Goal: Information Seeking & Learning: Learn about a topic

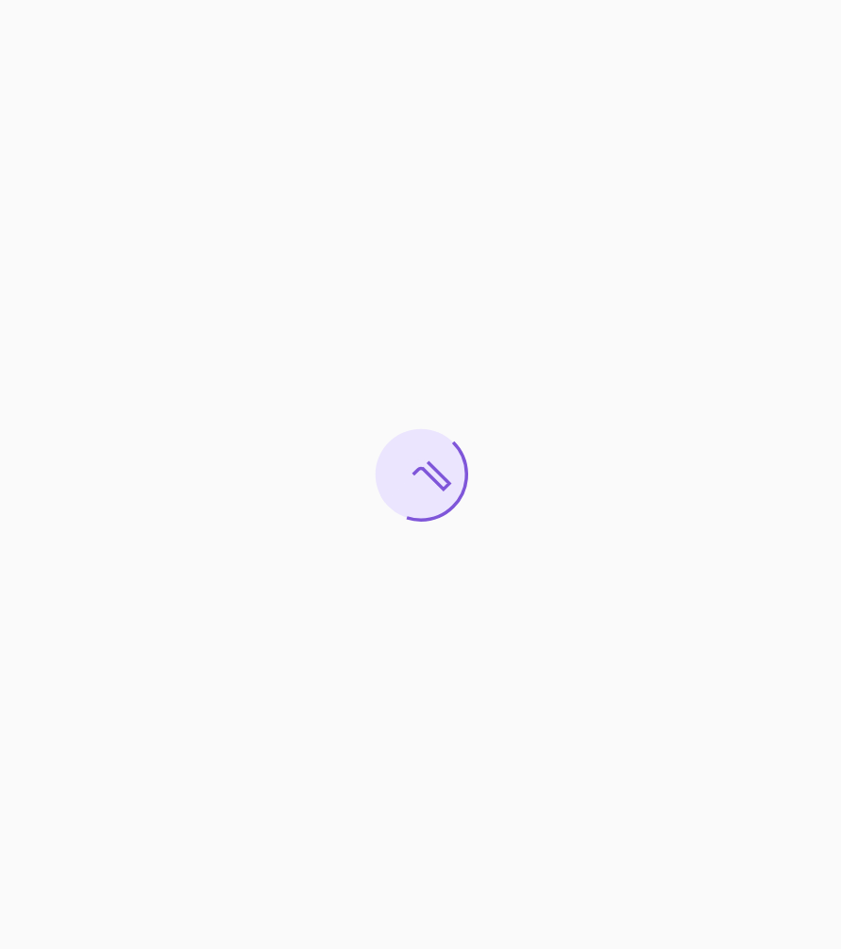
click at [71, 134] on div at bounding box center [420, 474] width 841 height 949
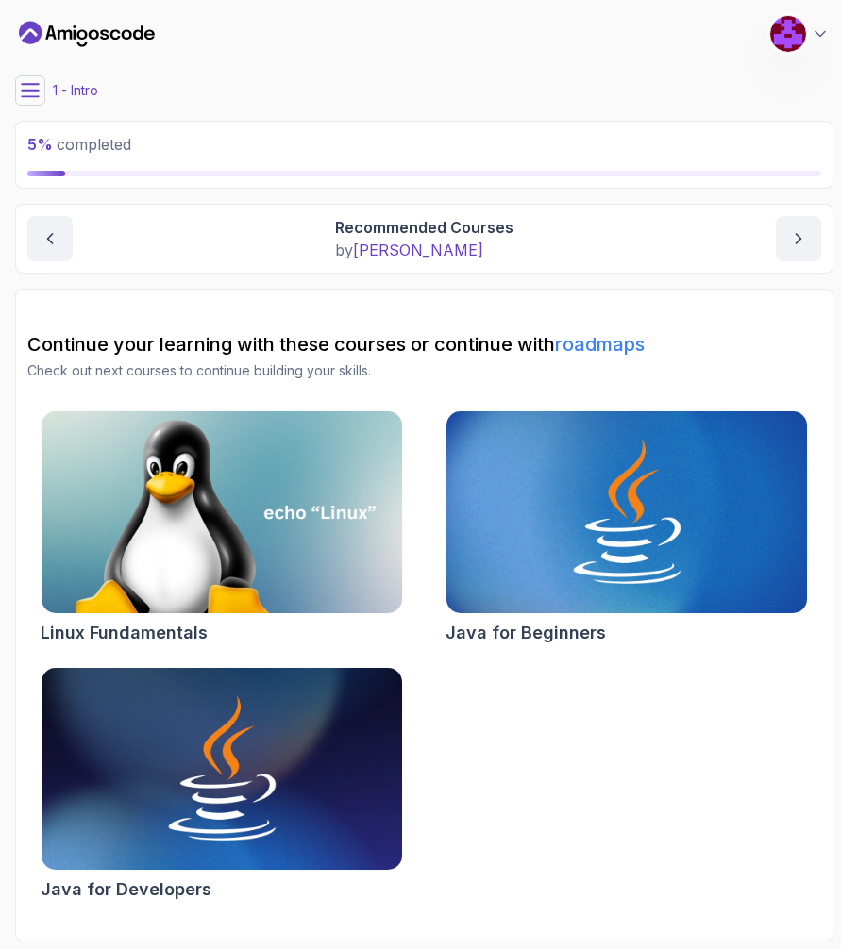
click at [50, 146] on span "5 %" at bounding box center [39, 144] width 25 height 19
click at [26, 98] on icon at bounding box center [30, 90] width 19 height 19
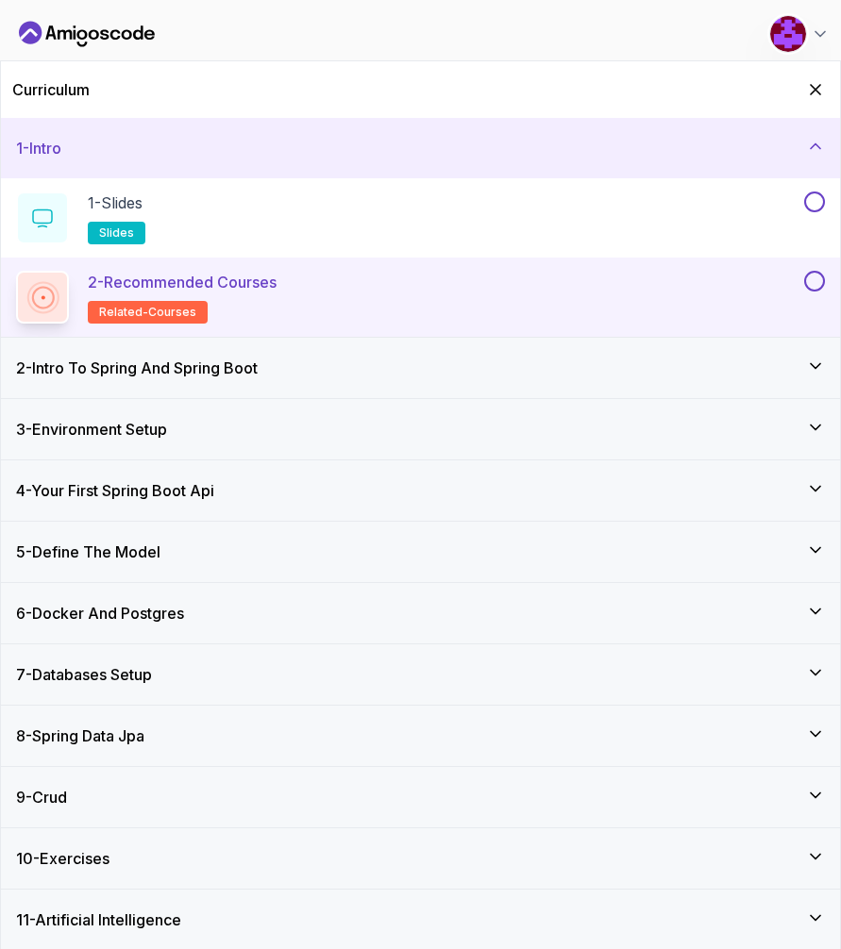
scroll to position [3, 0]
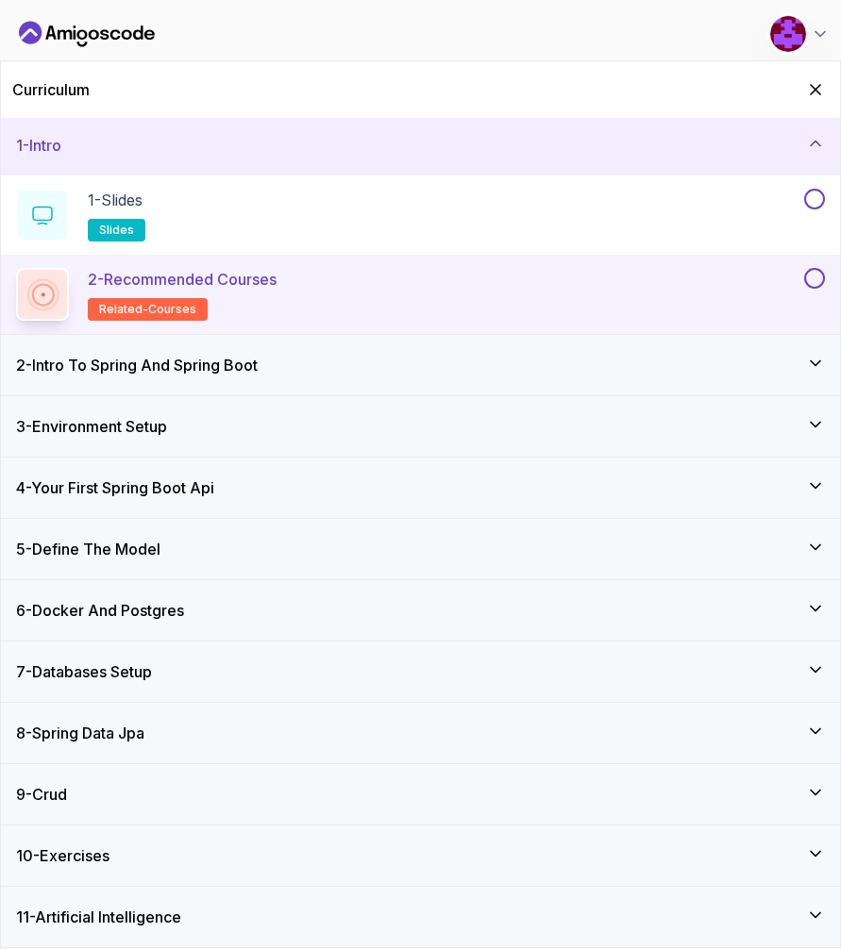
click at [111, 490] on h3 "4 - Your First Spring Boot Api" at bounding box center [115, 487] width 198 height 23
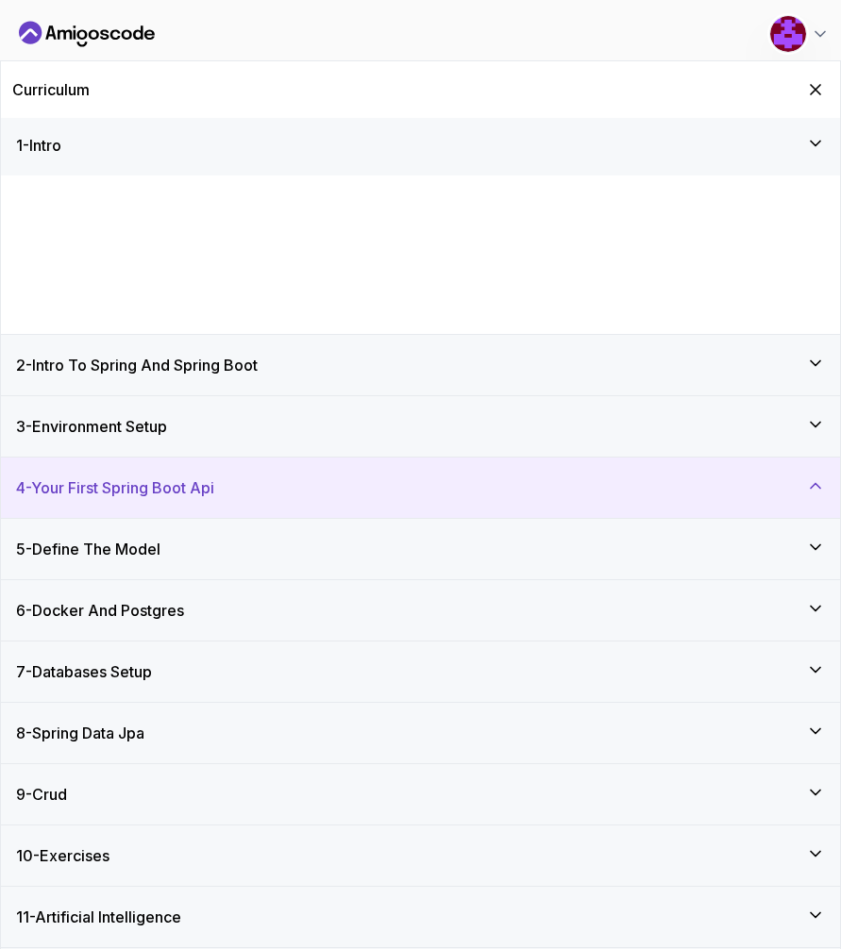
scroll to position [0, 0]
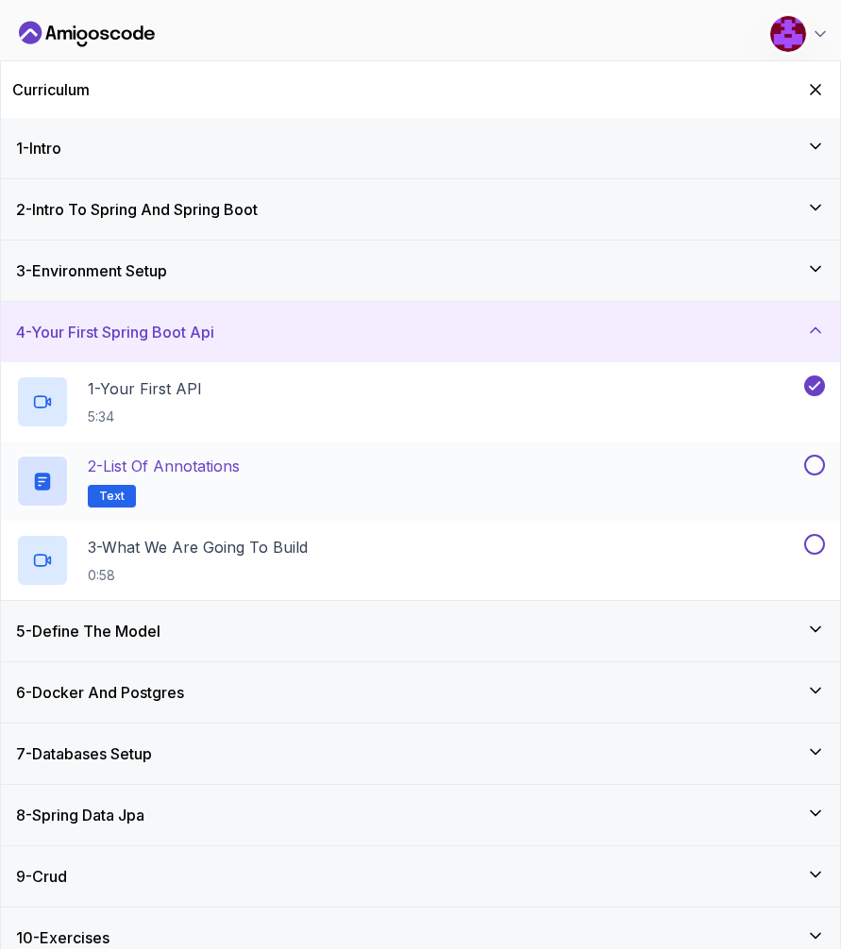
click at [160, 470] on p "2 - List of Annotations" at bounding box center [164, 466] width 152 height 23
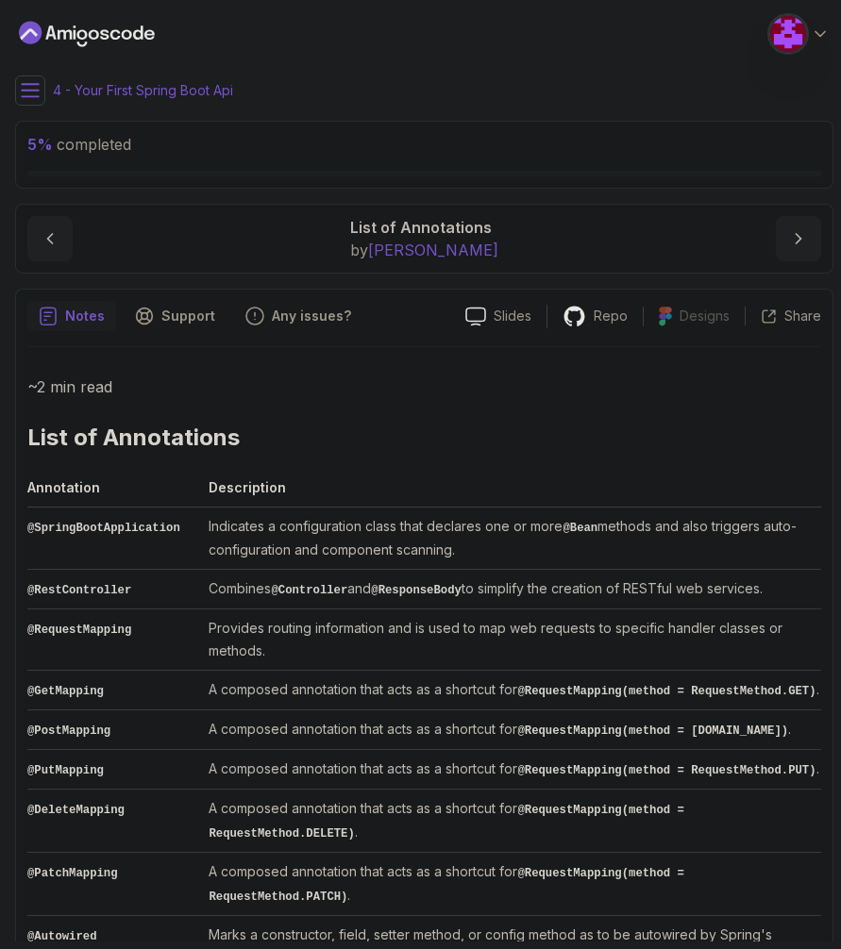
click at [556, 459] on div "~2 min read List of Annotations Annotation Description @SpringBootApplication I…" at bounding box center [423, 868] width 793 height 988
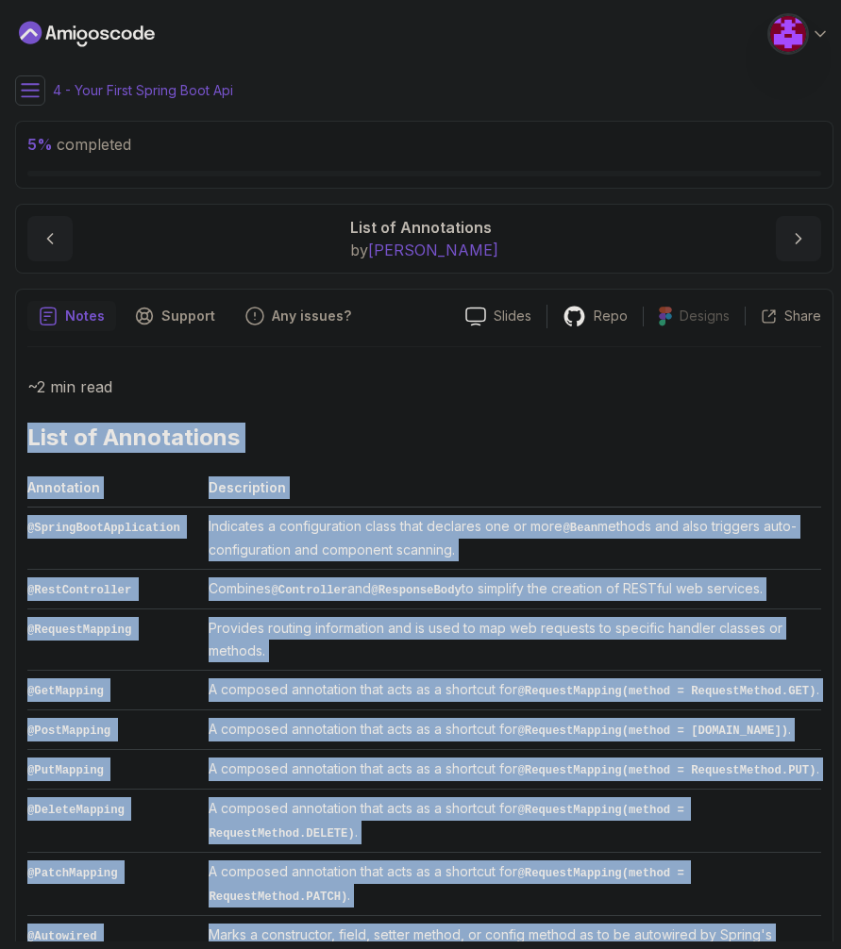
drag, startPoint x: 577, startPoint y: 881, endPoint x: 26, endPoint y: 439, distance: 706.6
click at [25, 439] on div "Notes Support Any issues? Slides Repo Designs Design not available Share ~2 min…" at bounding box center [424, 844] width 818 height 1111
copy div "List of Annotations Annotation Description @SpringBootApplication Indicates a c…"
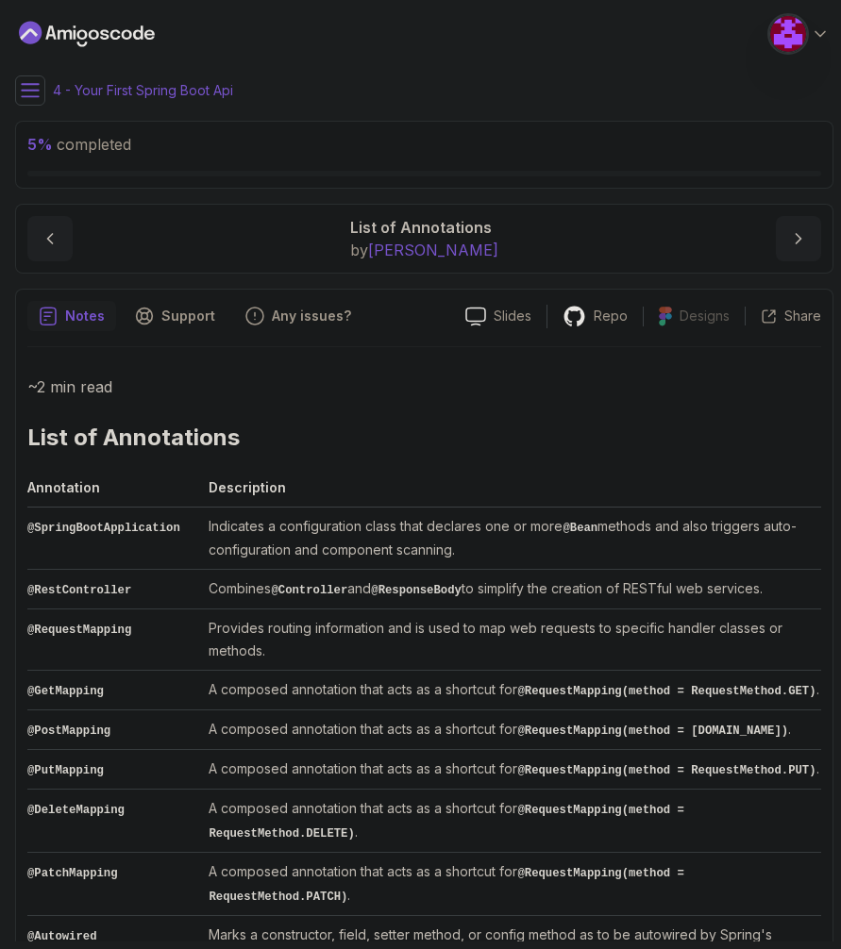
click at [362, 459] on div "~2 min read List of Annotations Annotation Description @SpringBootApplication I…" at bounding box center [423, 868] width 793 height 988
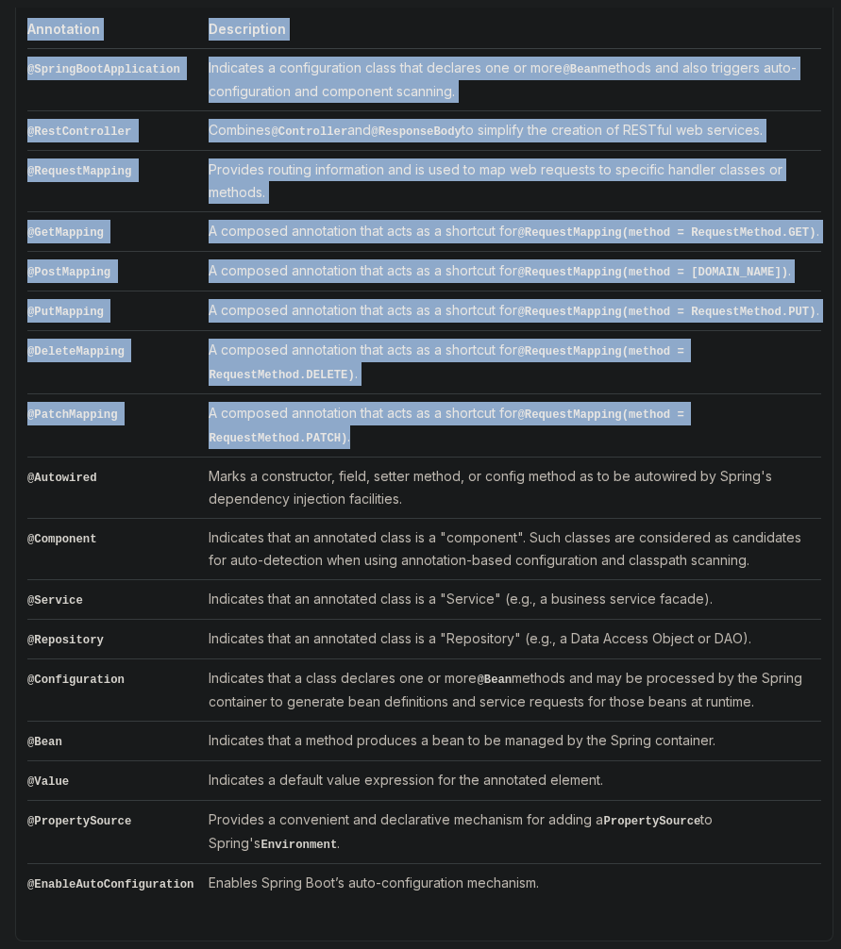
scroll to position [510, 0]
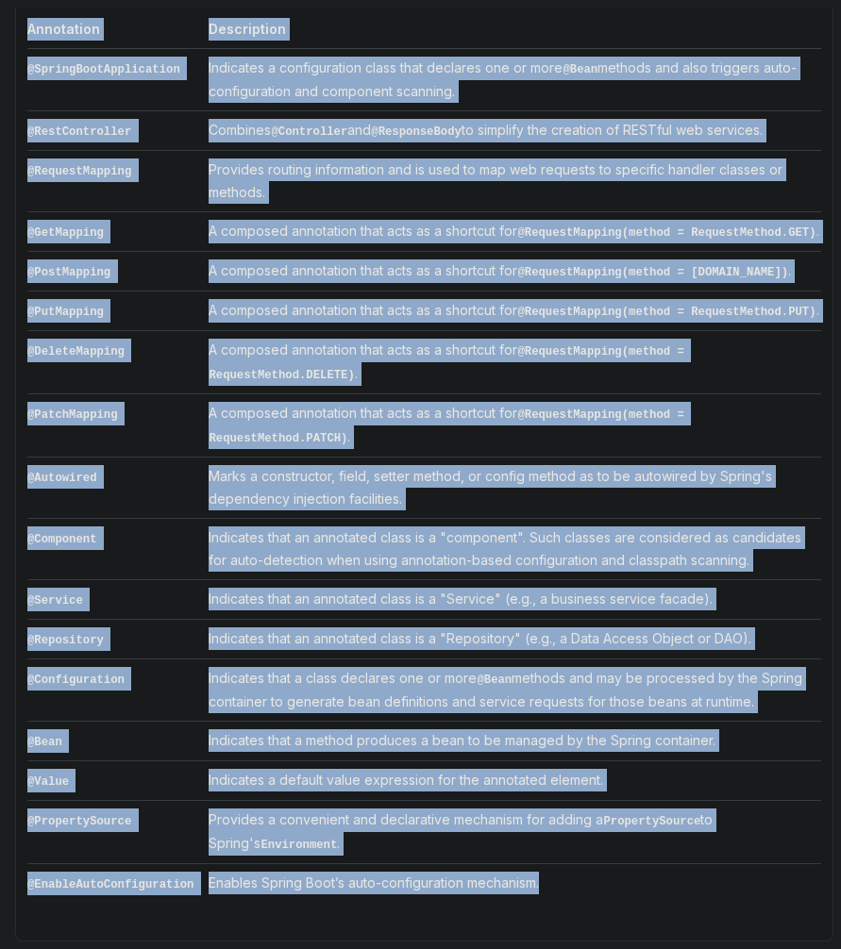
drag, startPoint x: 30, startPoint y: 434, endPoint x: 523, endPoint y: 894, distance: 674.1
click at [523, 894] on div "~2 min read List of Annotations Annotation Description @SpringBootApplication I…" at bounding box center [423, 409] width 793 height 988
copy div "List of Annotations Annotation Description @SpringBootApplication Indicates a c…"
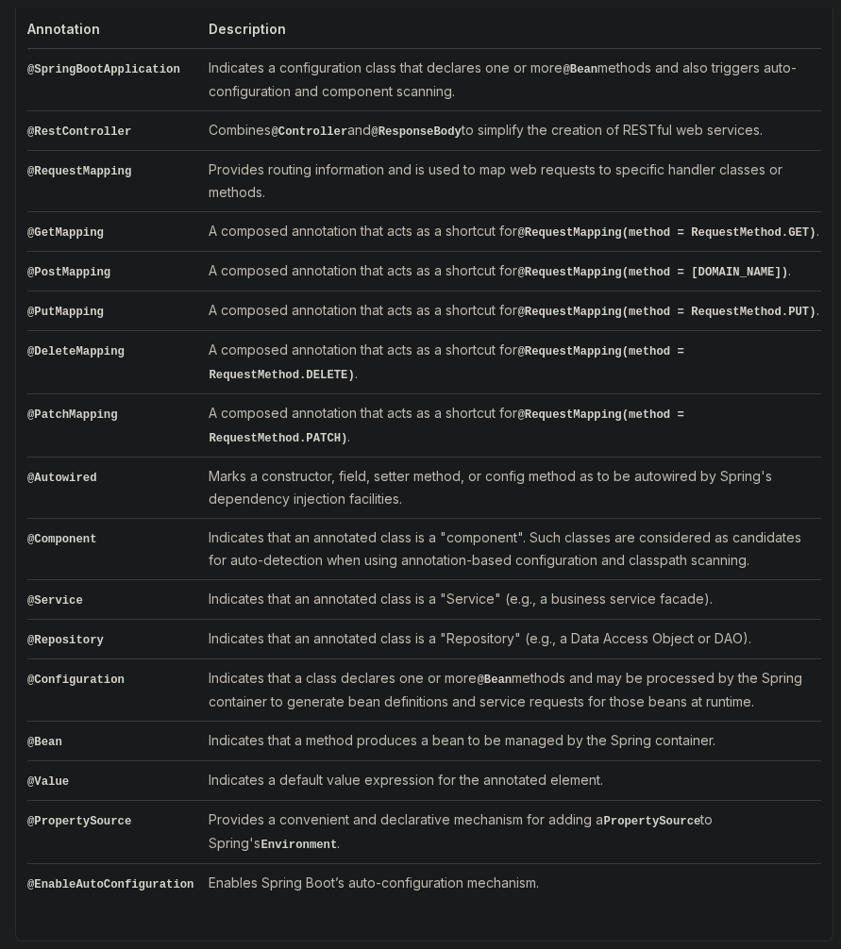
click at [36, 384] on td "@DeleteMapping" at bounding box center [114, 362] width 174 height 63
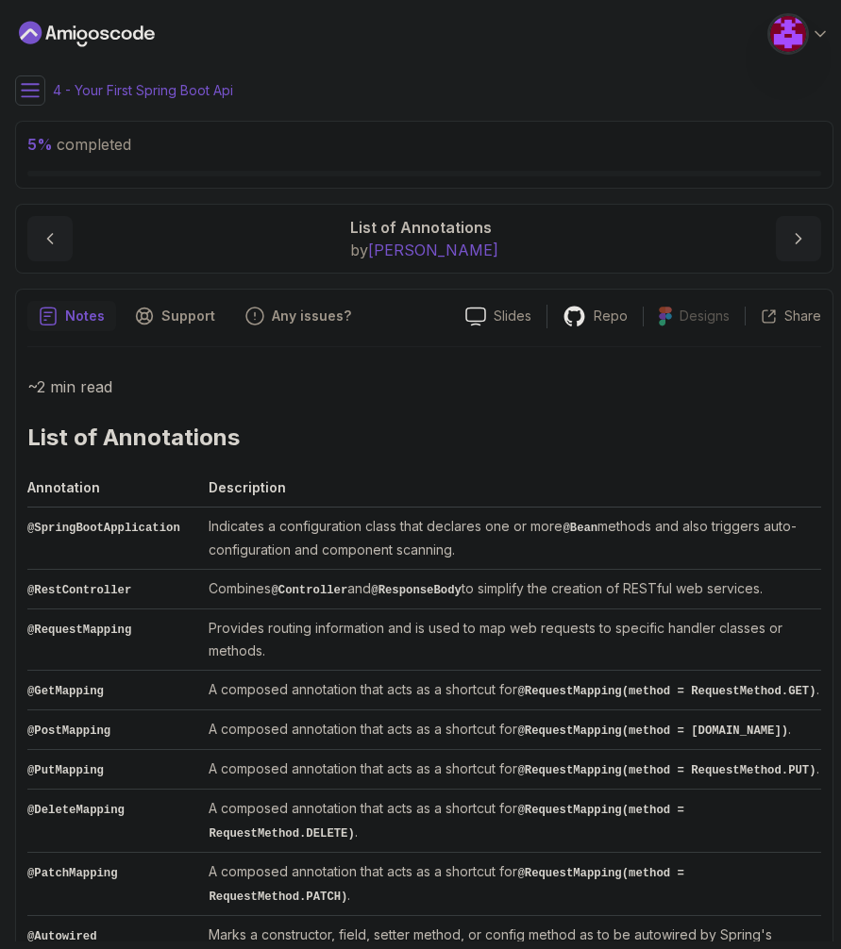
click at [34, 80] on button at bounding box center [30, 90] width 30 height 30
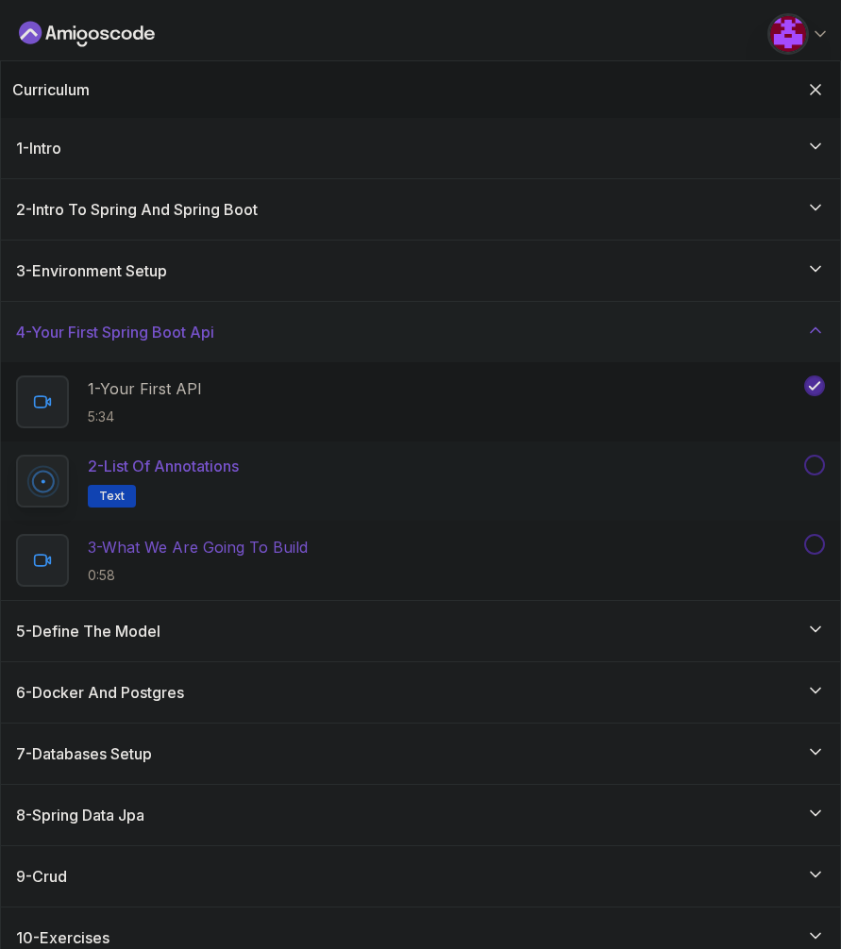
click at [216, 553] on p "3 - What We Are Going To Build" at bounding box center [198, 547] width 220 height 23
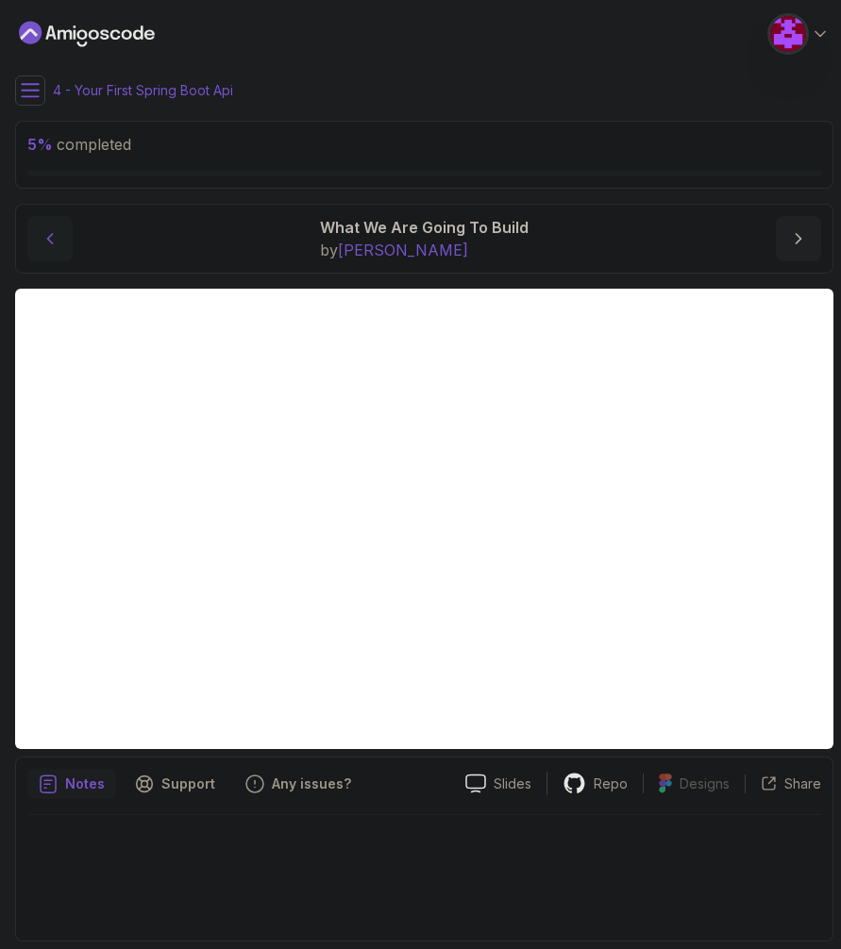
click at [65, 240] on button "previous content" at bounding box center [49, 238] width 45 height 45
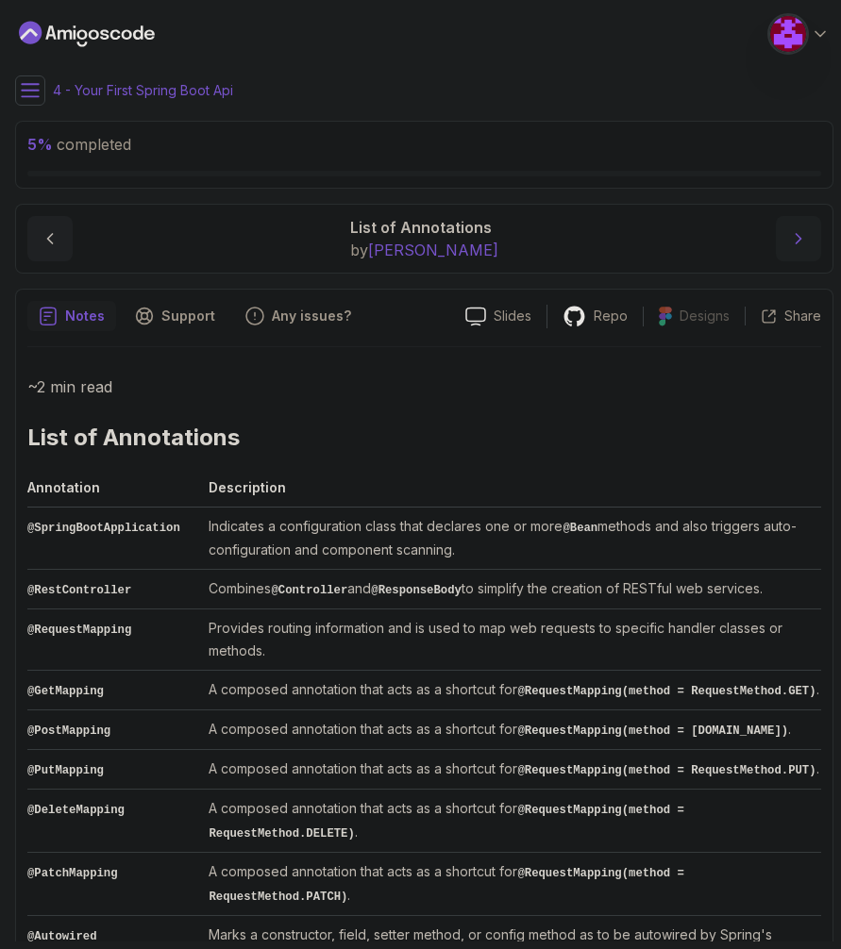
click at [798, 246] on icon "next content" at bounding box center [798, 238] width 19 height 19
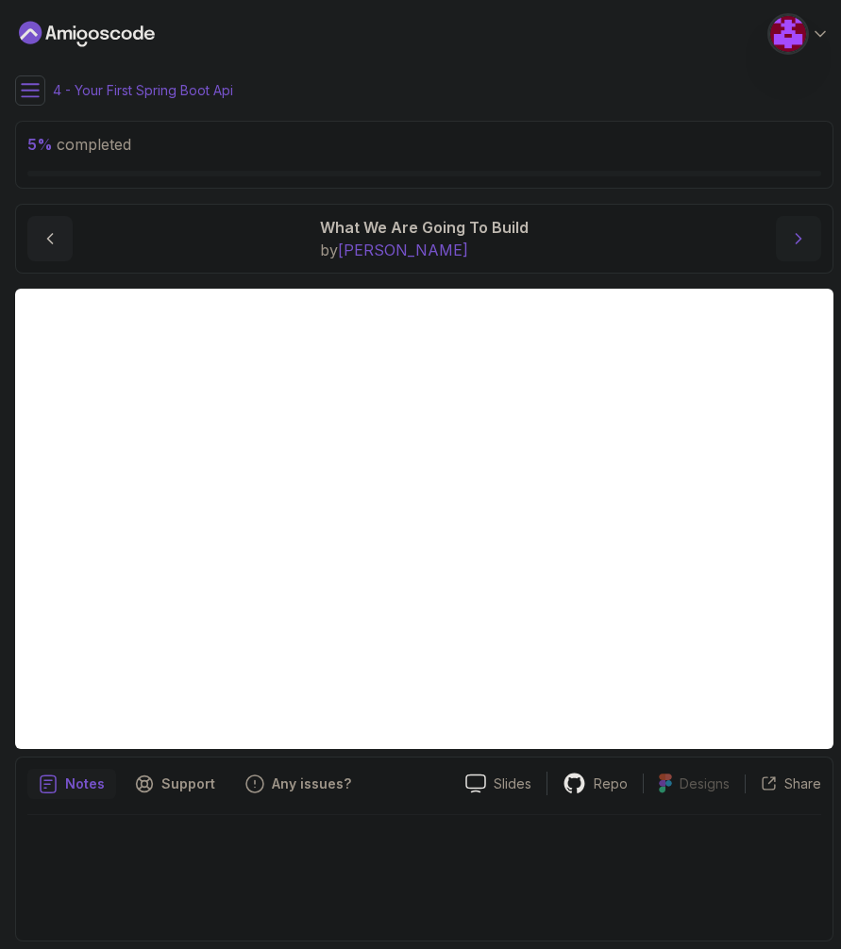
click at [798, 246] on icon "next content" at bounding box center [798, 238] width 19 height 19
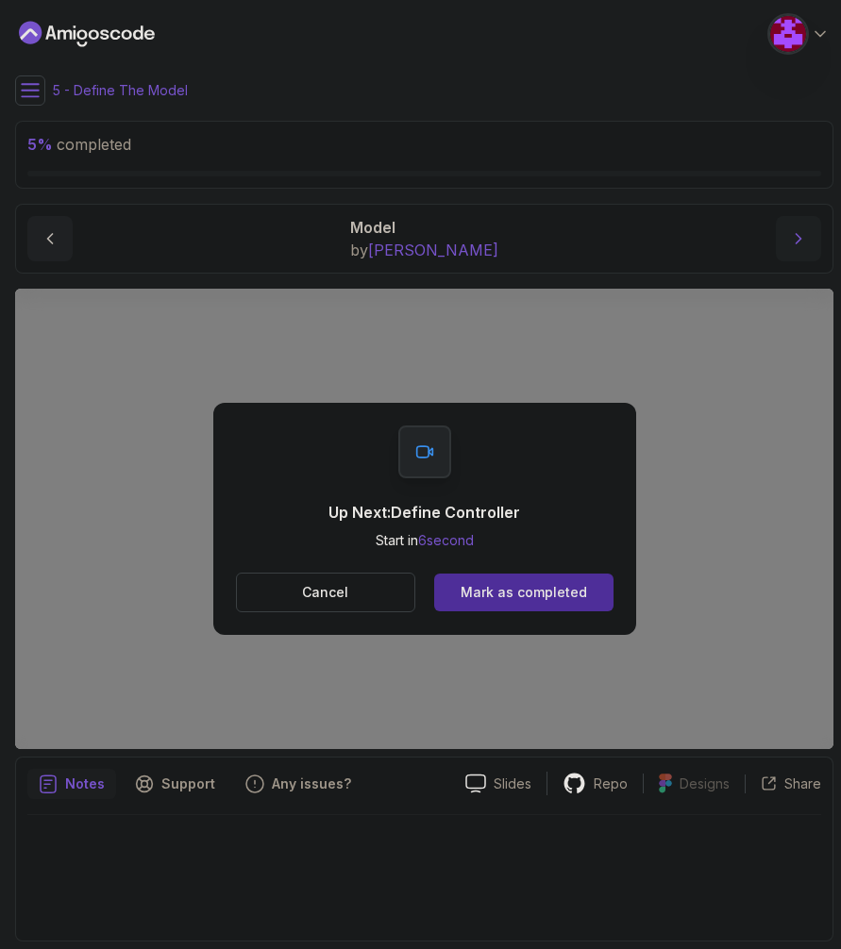
click at [798, 232] on icon "next content" at bounding box center [798, 238] width 19 height 19
click at [492, 589] on div "Mark as completed" at bounding box center [523, 592] width 126 height 19
click at [564, 579] on button "Mark as completed" at bounding box center [523, 593] width 178 height 38
